Goal: Browse casually

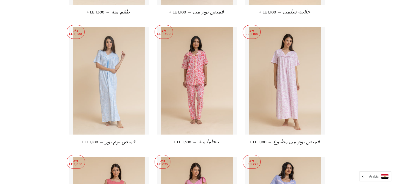
scroll to position [2154, 0]
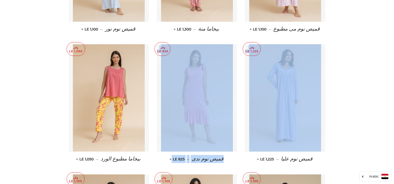
drag, startPoint x: 149, startPoint y: 131, endPoint x: 317, endPoint y: 168, distance: 172.1
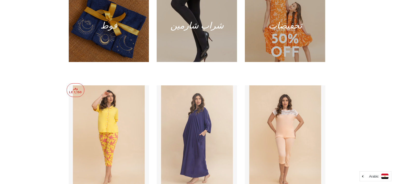
scroll to position [346, 0]
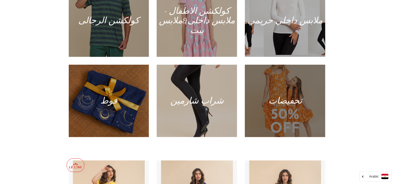
click at [284, 103] on div at bounding box center [285, 100] width 83 height 75
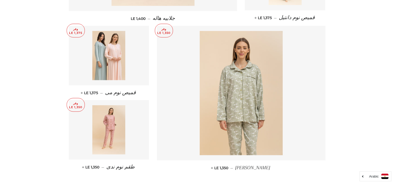
scroll to position [744, 0]
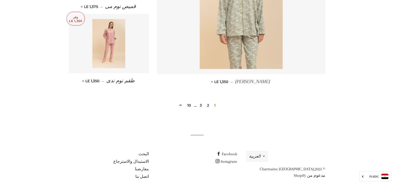
click at [208, 102] on link "2" at bounding box center [208, 106] width 6 height 8
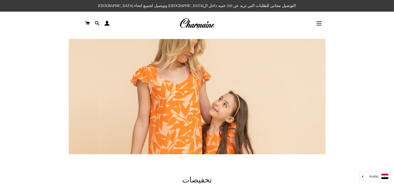
click at [205, 24] on img at bounding box center [196, 23] width 35 height 11
